Goal: Understand process/instructions: Learn how to perform a task or action

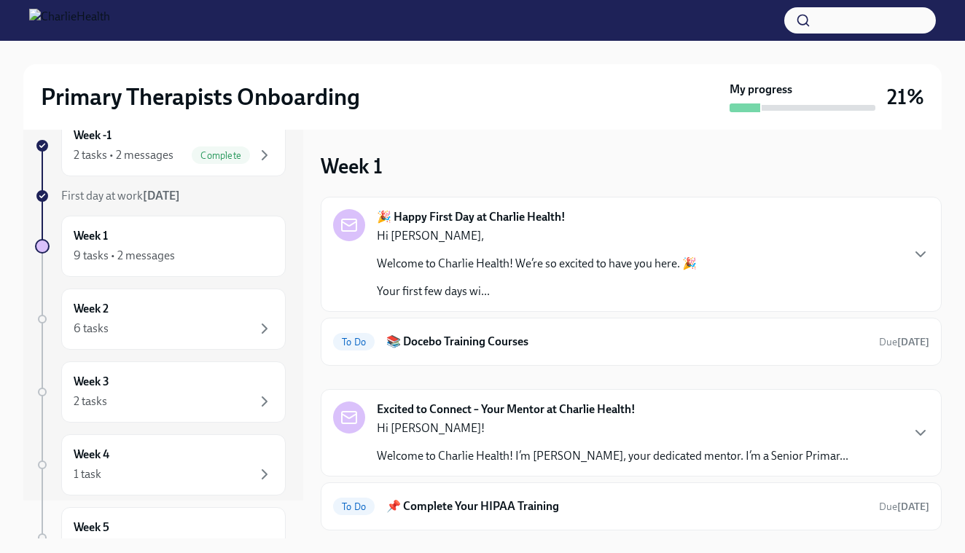
scroll to position [39, 0]
click at [160, 256] on div "9 tasks • 2 messages" at bounding box center [124, 255] width 101 height 16
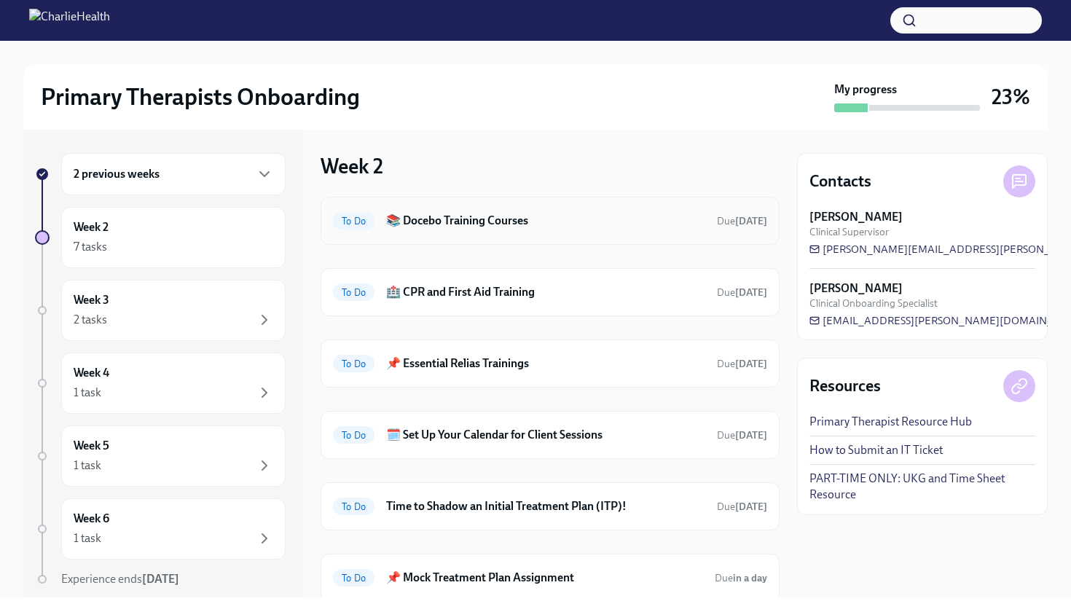
click at [455, 216] on h6 "📚 Docebo Training Courses" at bounding box center [545, 221] width 319 height 16
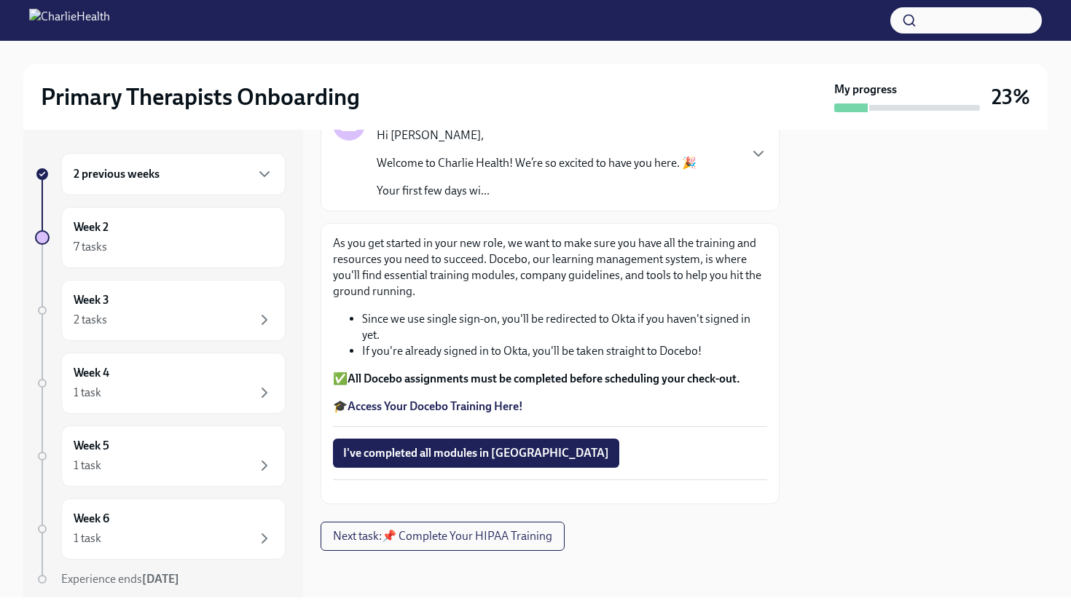
scroll to position [154, 0]
click at [395, 399] on strong "Access Your Docebo Training Here!" at bounding box center [436, 406] width 176 height 14
